Goal: Information Seeking & Learning: Check status

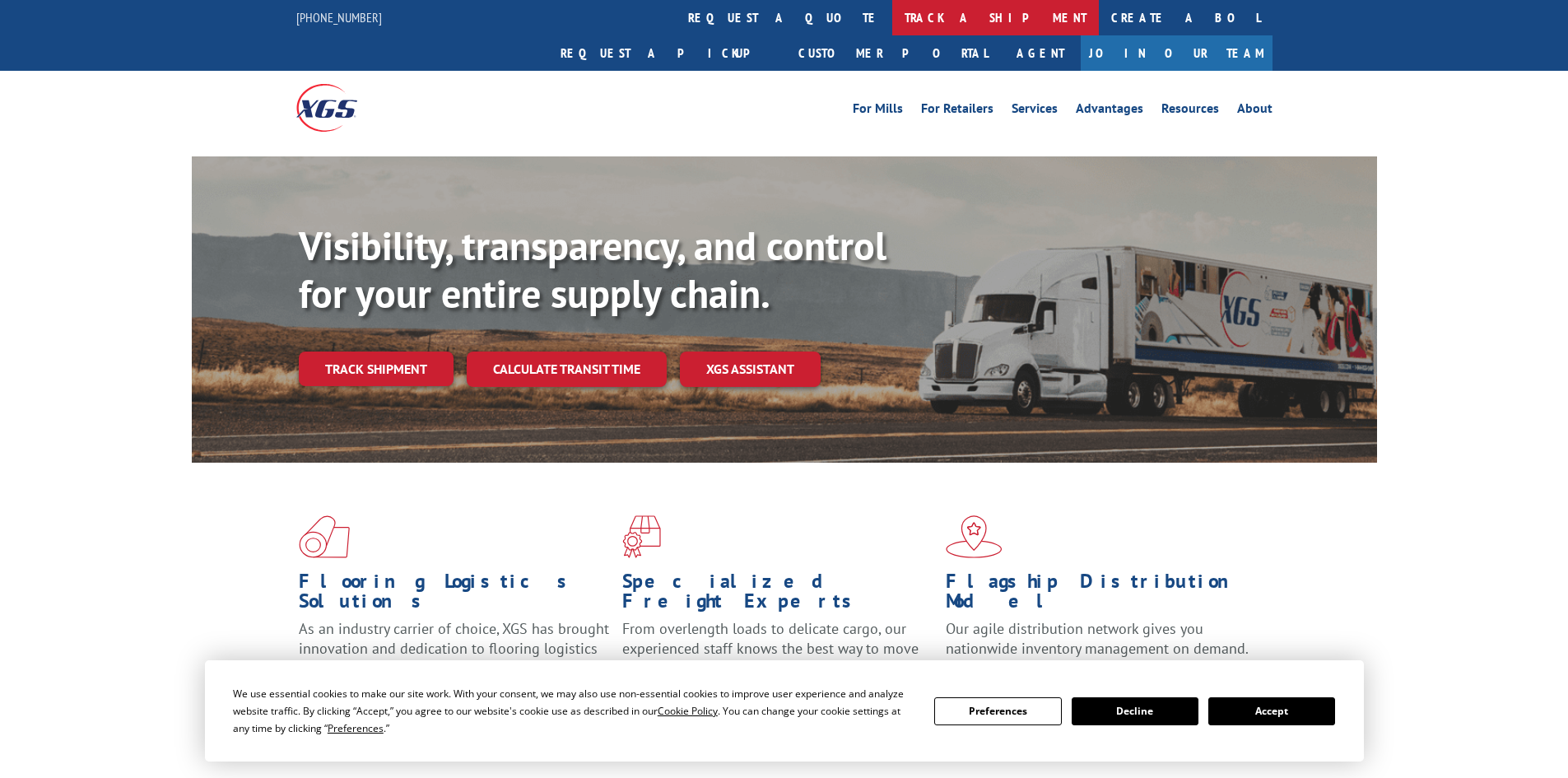
click at [892, 13] on link "track a shipment" at bounding box center [995, 18] width 207 height 36
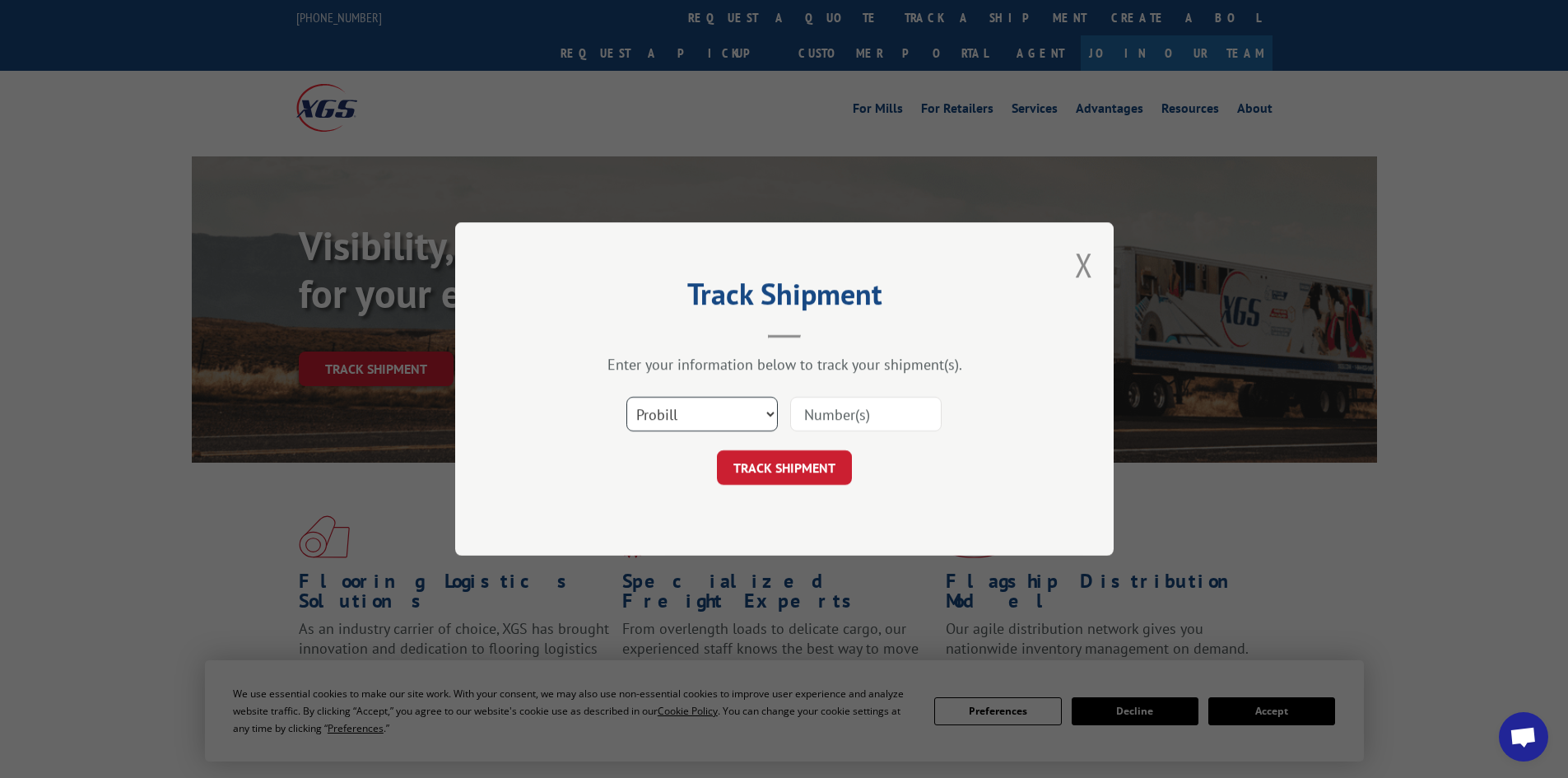
click at [711, 419] on select "Select category... Probill BOL PO" at bounding box center [702, 414] width 151 height 35
select select "po"
click at [627, 397] on select "Select category... Probill BOL PO" at bounding box center [702, 414] width 151 height 35
click at [823, 422] on input at bounding box center [865, 414] width 151 height 35
type input "15101302"
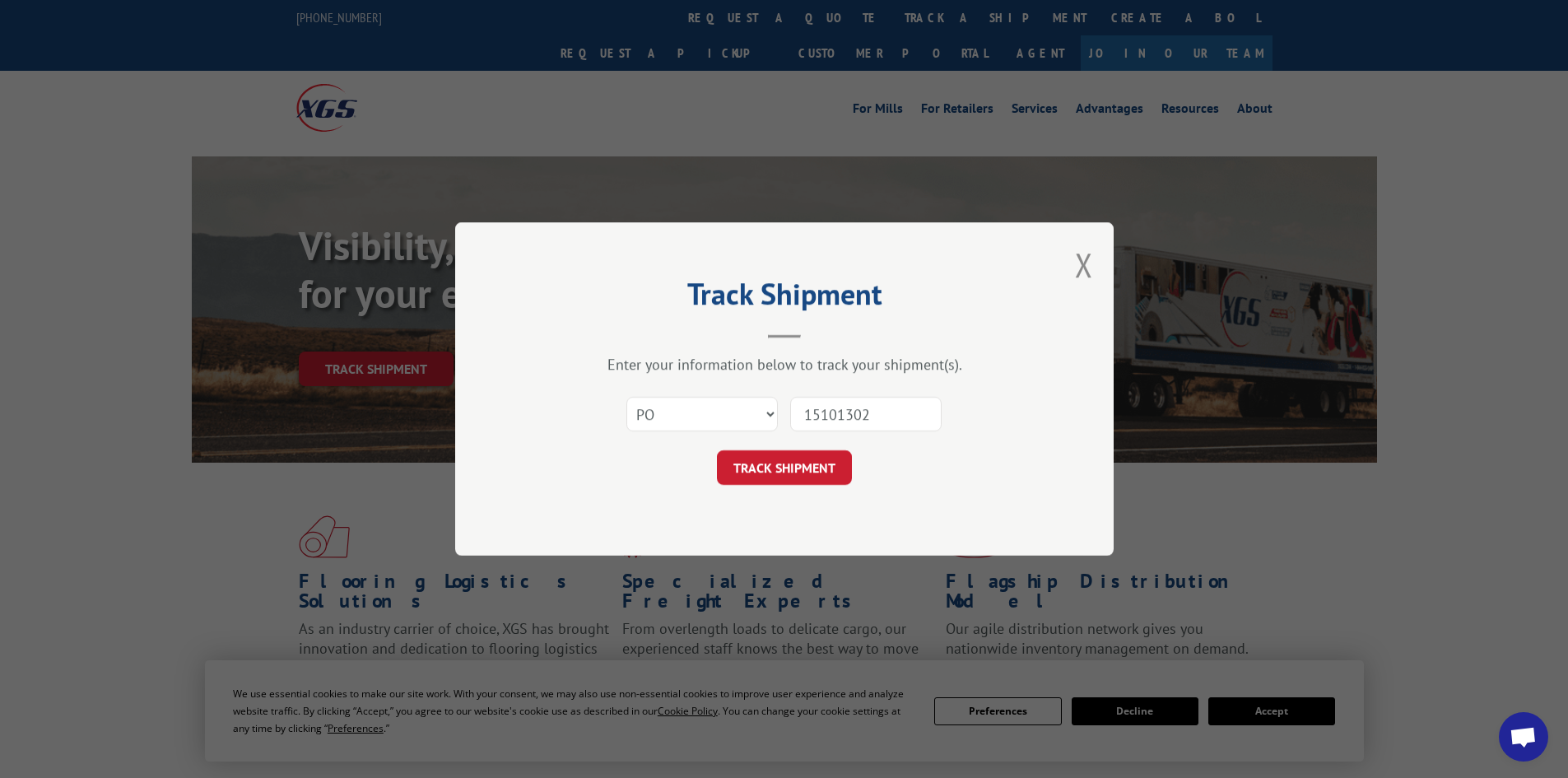
click at [717, 451] on button "TRACK SHIPMENT" at bounding box center [784, 468] width 135 height 35
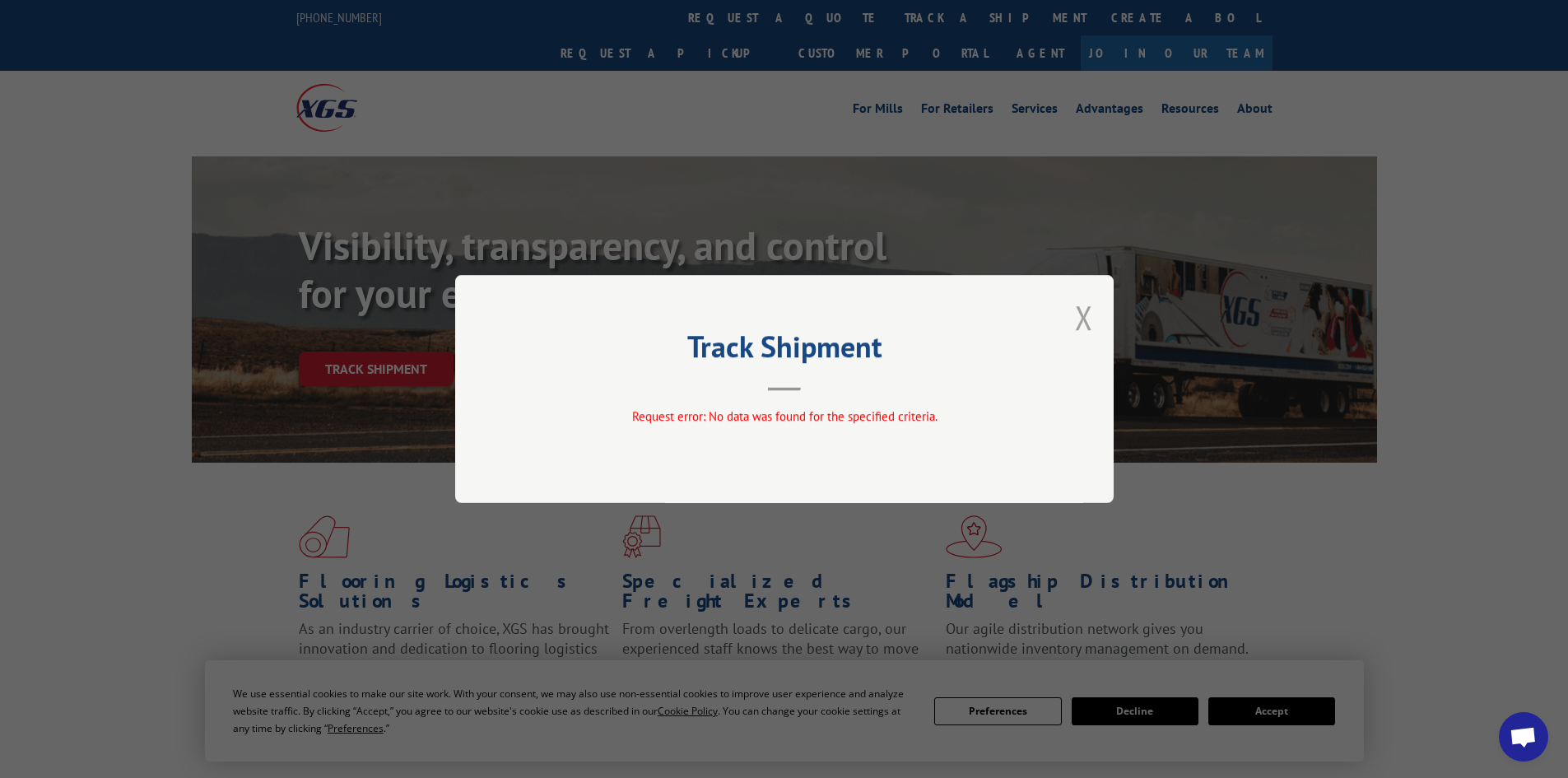
click at [1092, 317] on button "Close modal" at bounding box center [1084, 317] width 18 height 44
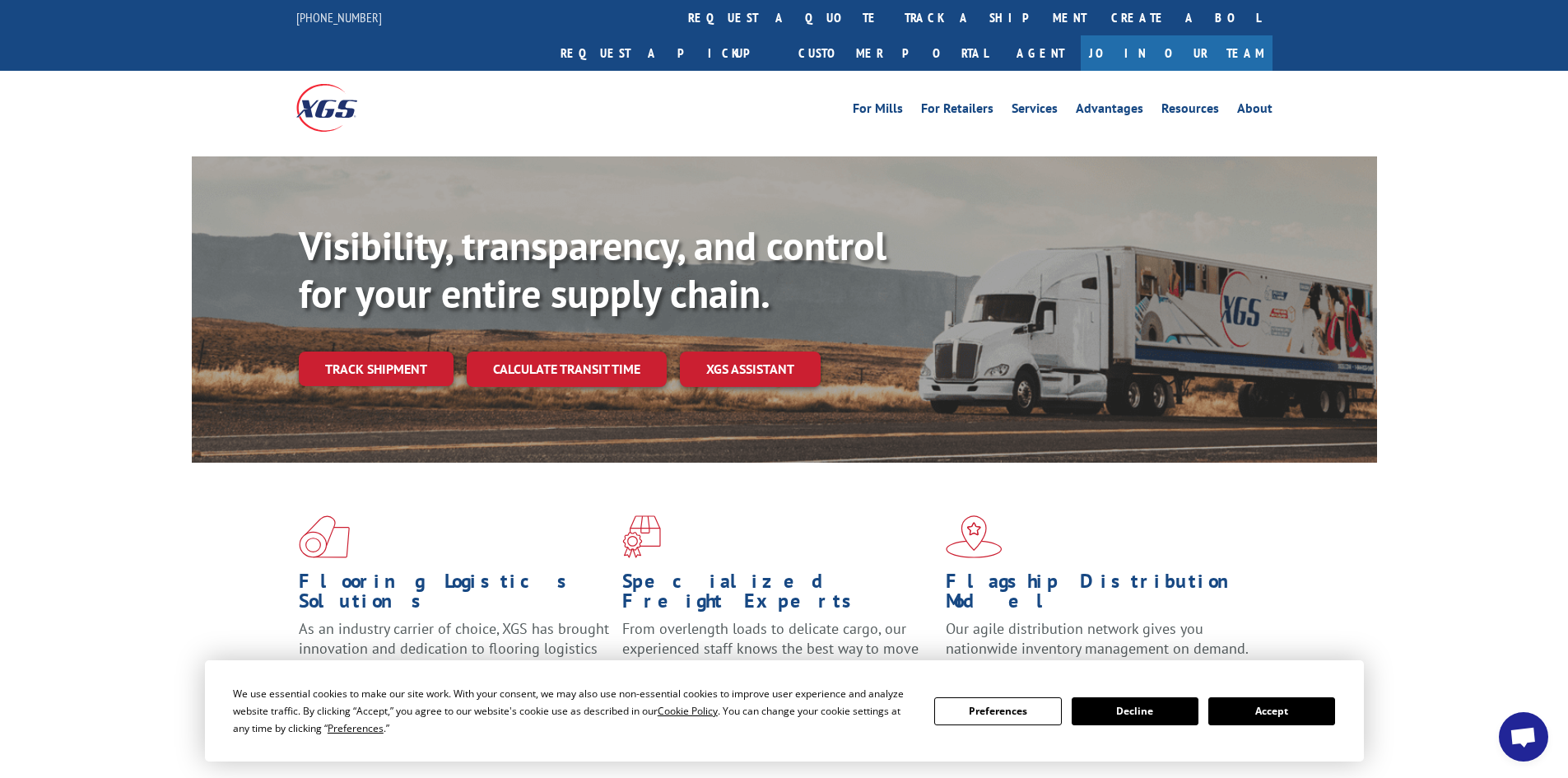
click at [1231, 708] on button "Accept" at bounding box center [1272, 711] width 127 height 28
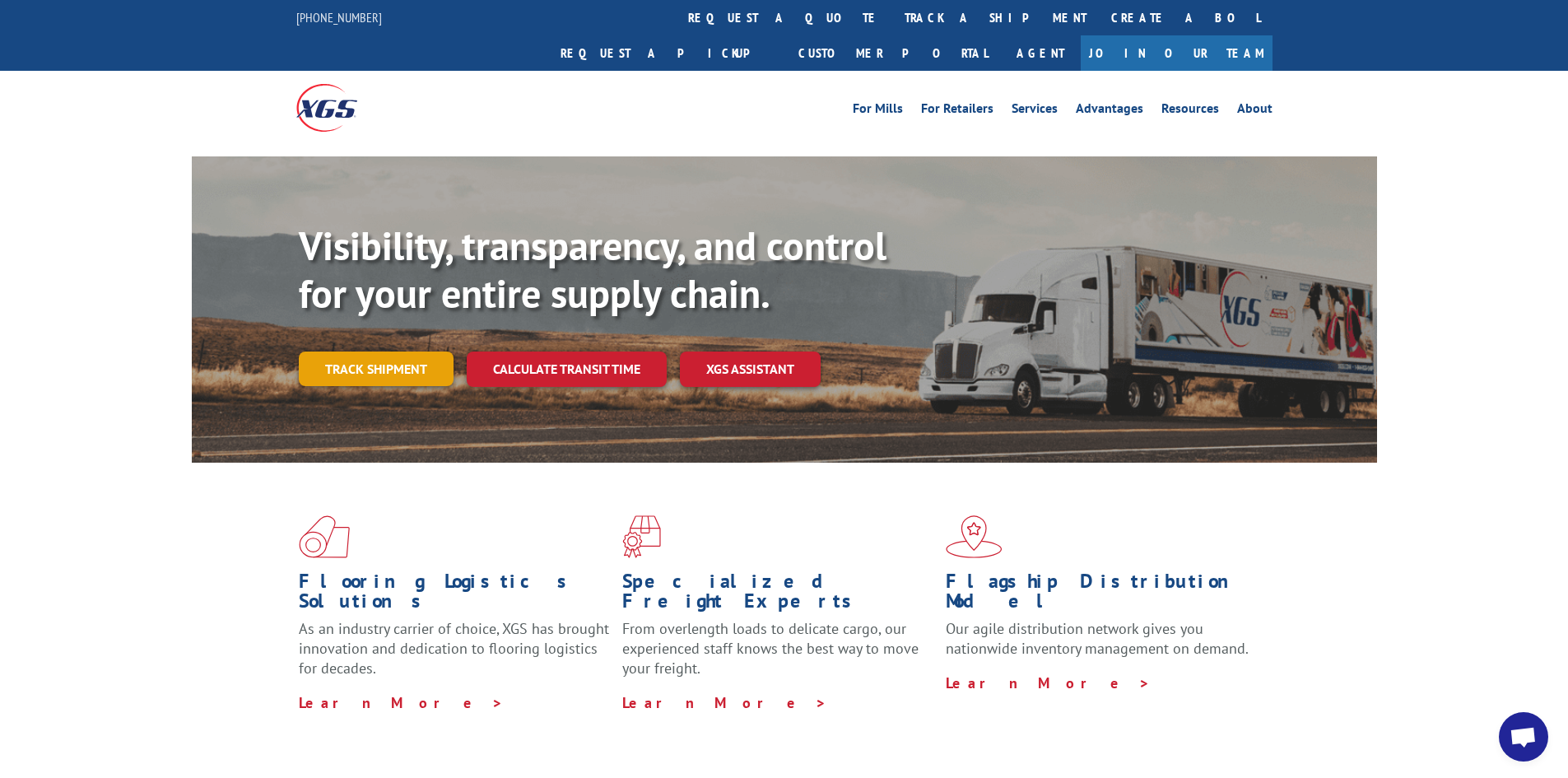
click at [350, 351] on link "Track shipment" at bounding box center [375, 368] width 155 height 35
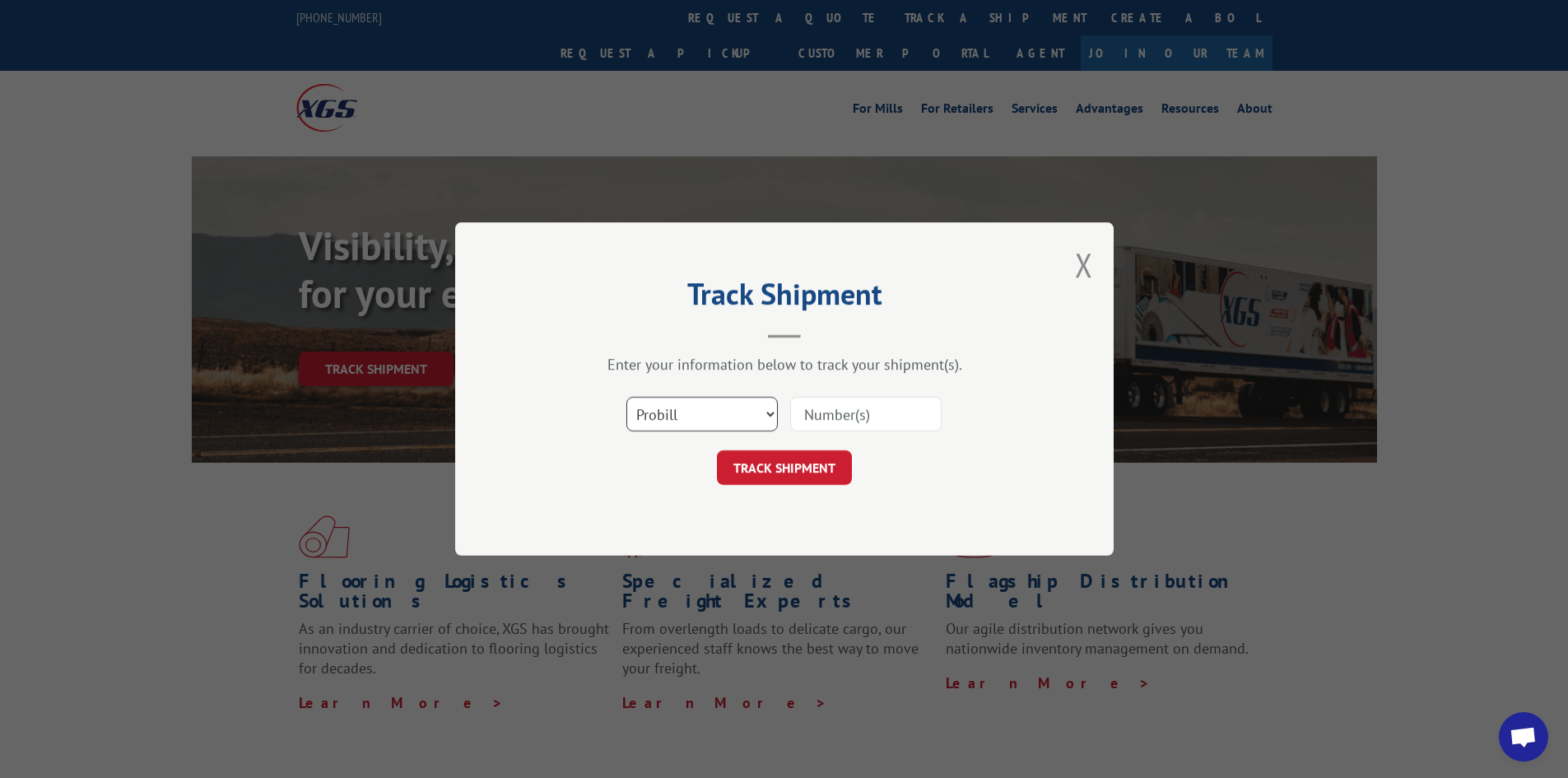
click at [677, 419] on select "Select category... Probill BOL PO" at bounding box center [702, 414] width 151 height 35
select select "bol"
click at [627, 397] on select "Select category... Probill BOL PO" at bounding box center [702, 414] width 151 height 35
click at [807, 419] on input at bounding box center [865, 414] width 151 height 35
type input "15101302"
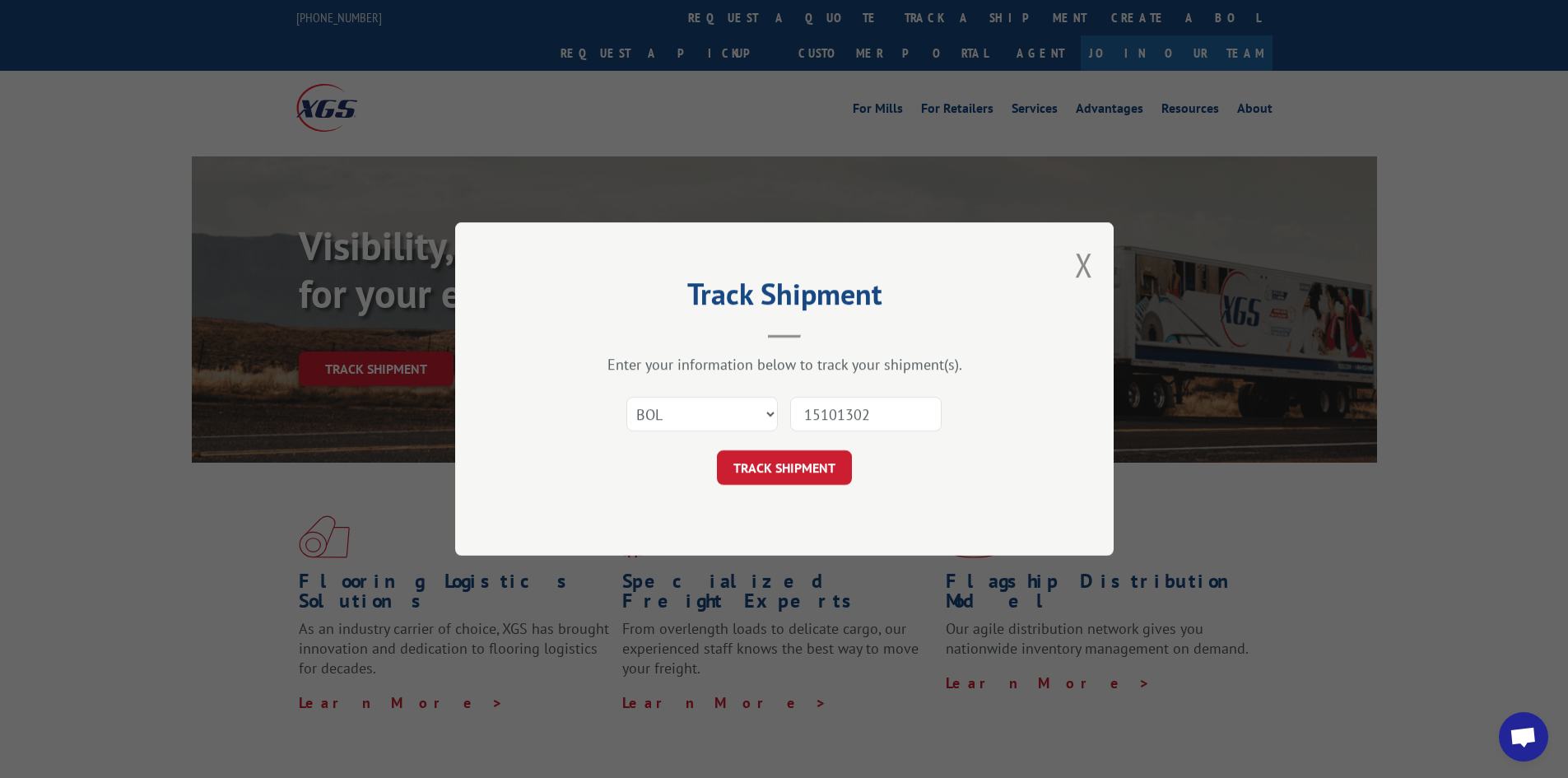
click at [717, 451] on button "TRACK SHIPMENT" at bounding box center [784, 468] width 135 height 35
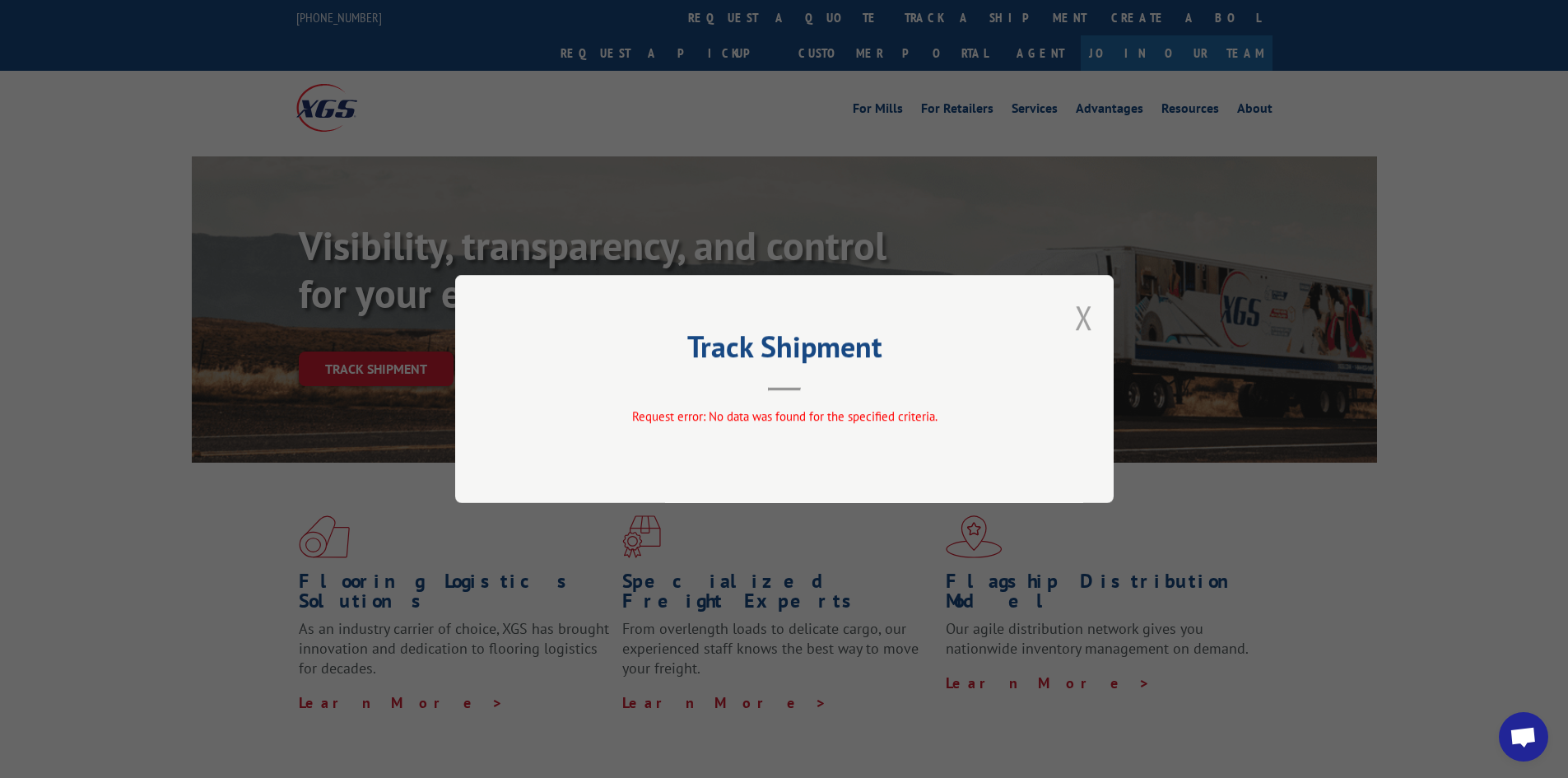
click at [1078, 331] on button "Close modal" at bounding box center [1084, 317] width 18 height 44
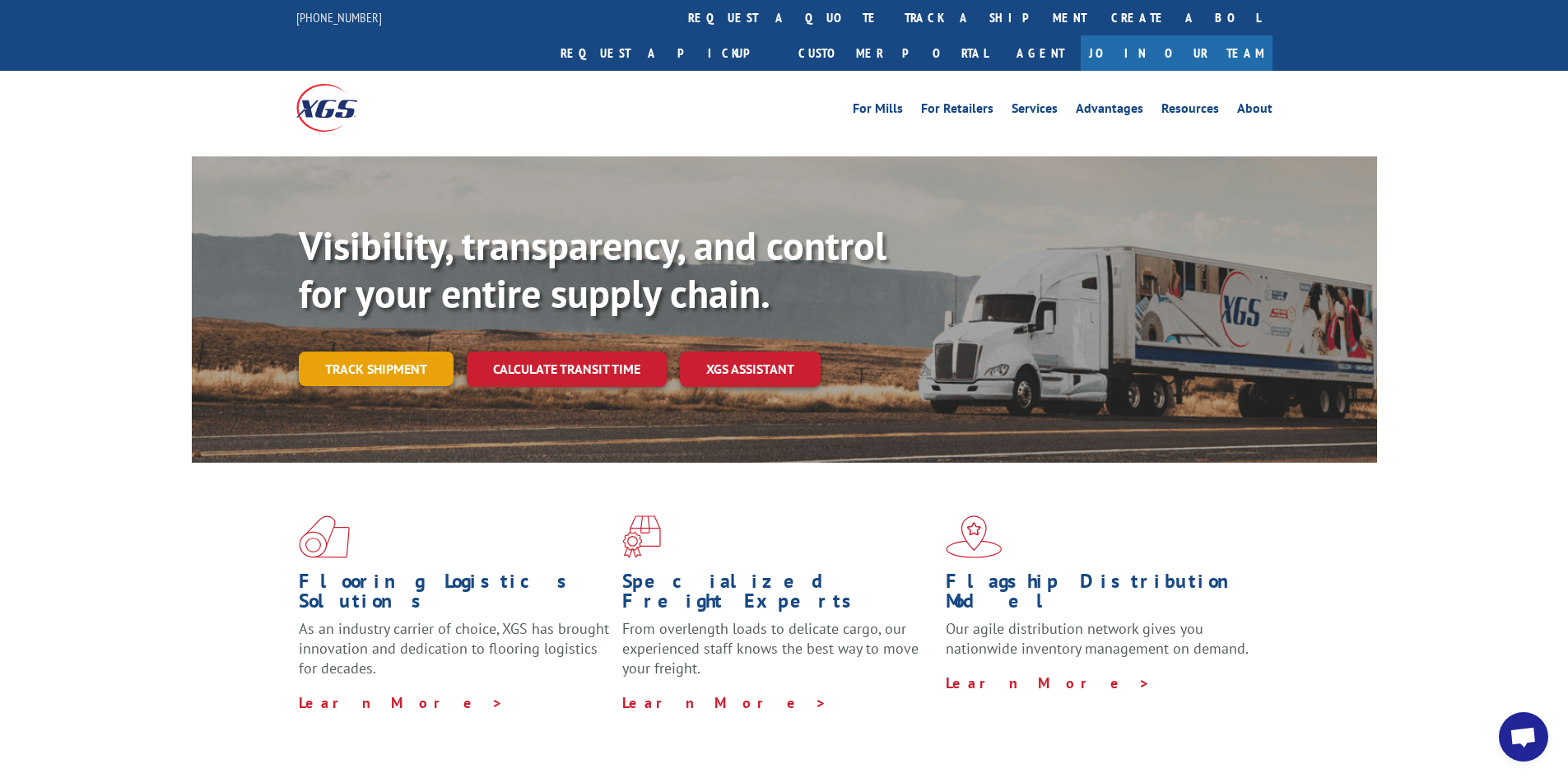
click at [367, 351] on link "Track shipment" at bounding box center [375, 368] width 155 height 35
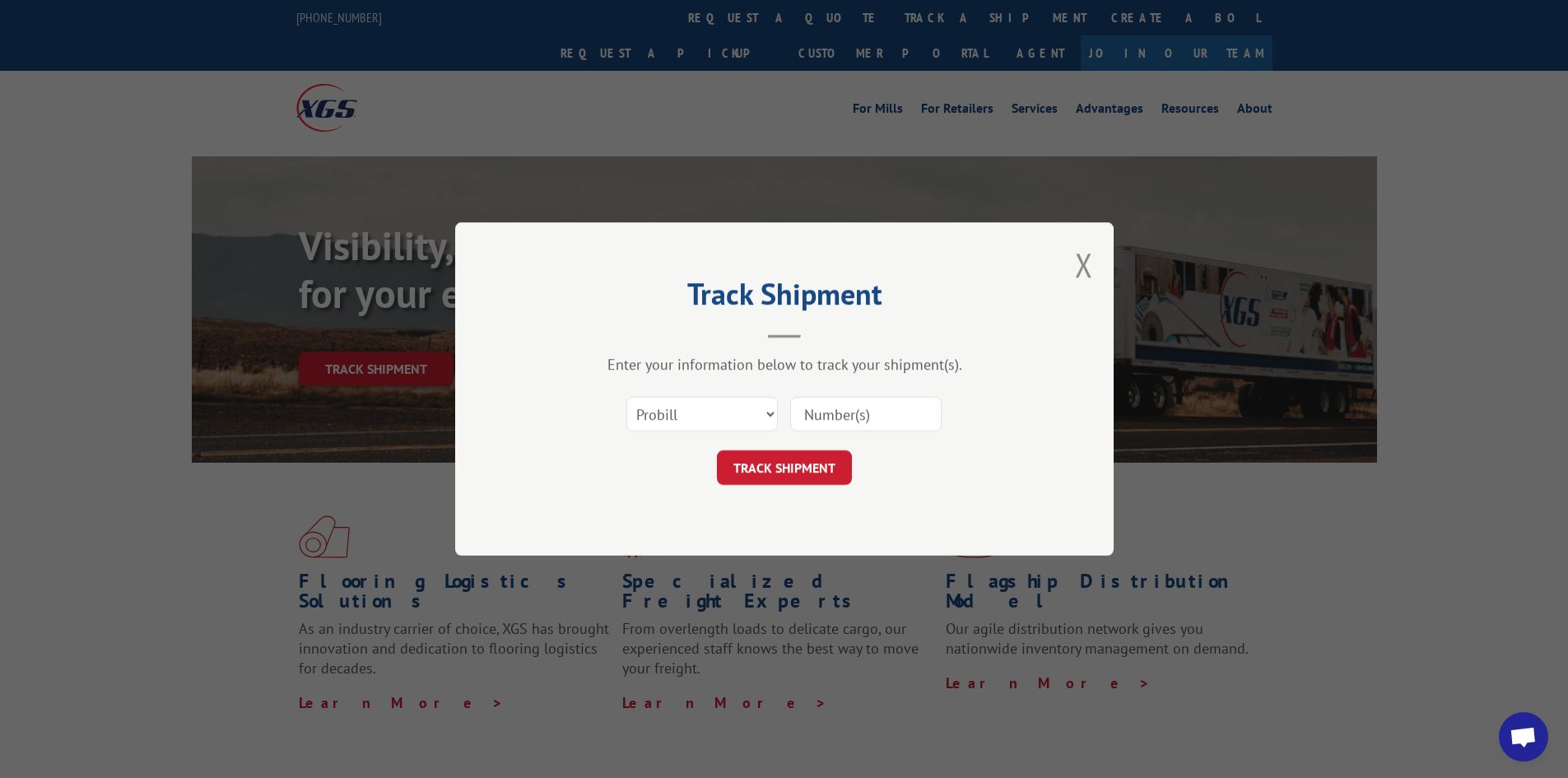
click at [838, 421] on input at bounding box center [865, 414] width 151 height 35
type input "15101302"
click at [717, 451] on button "TRACK SHIPMENT" at bounding box center [784, 468] width 135 height 35
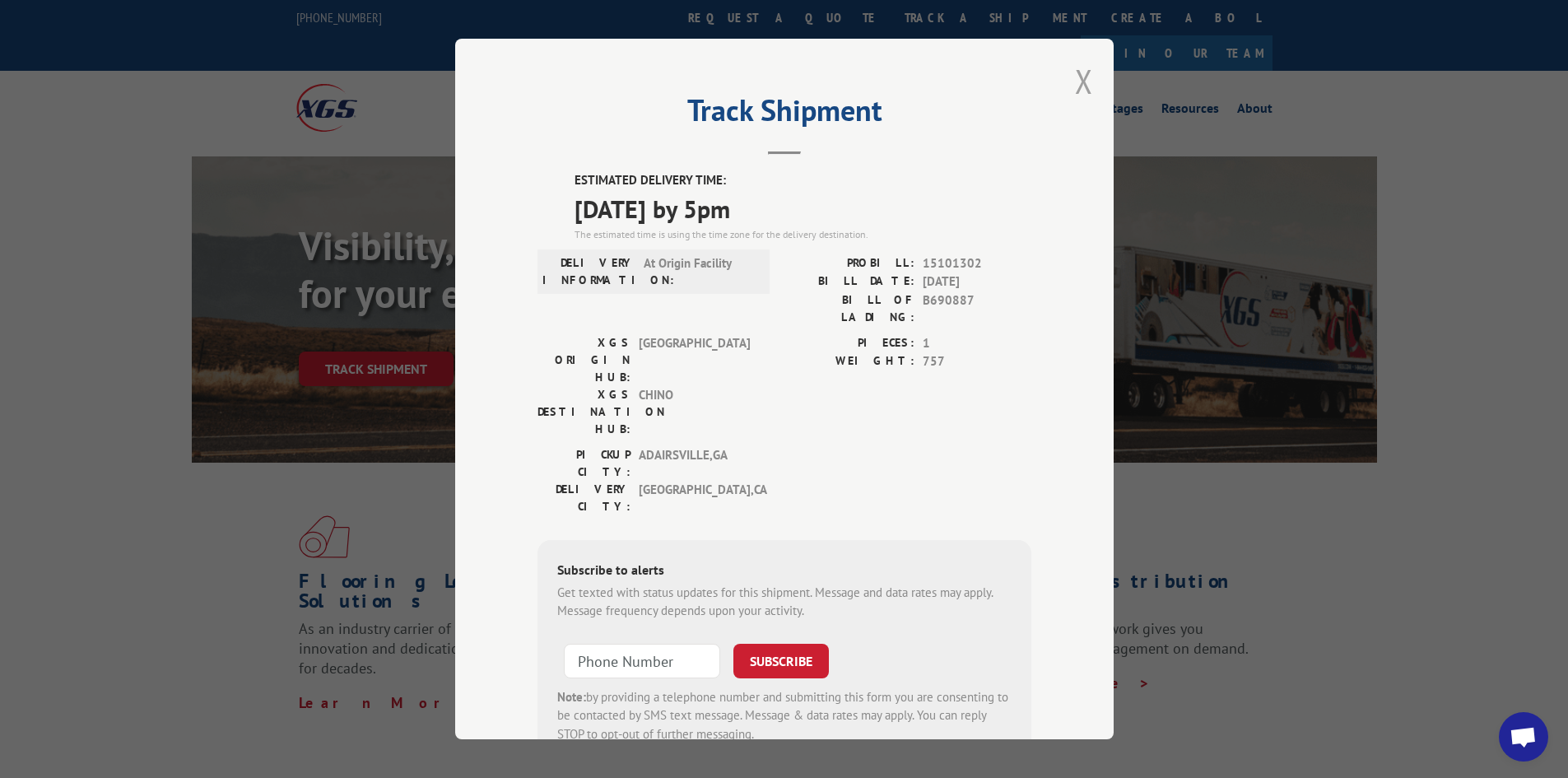
click at [1077, 78] on button "Close modal" at bounding box center [1084, 80] width 18 height 44
